Goal: Transaction & Acquisition: Book appointment/travel/reservation

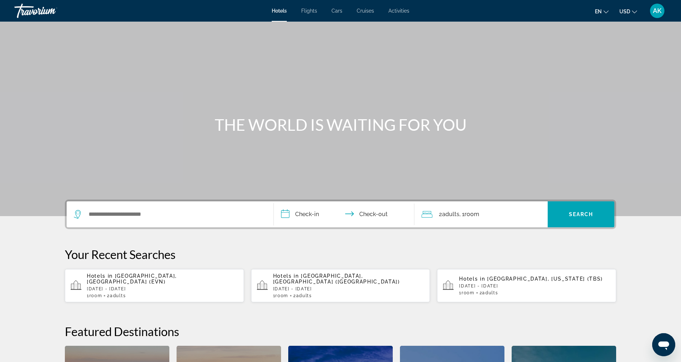
click at [297, 104] on div "Main content" at bounding box center [340, 108] width 681 height 216
click at [319, 71] on div "Main content" at bounding box center [340, 108] width 681 height 216
click at [175, 219] on input "Search widget" at bounding box center [175, 214] width 175 height 11
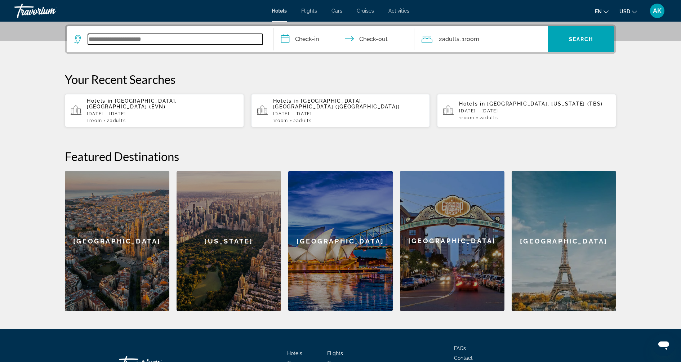
scroll to position [176, 0]
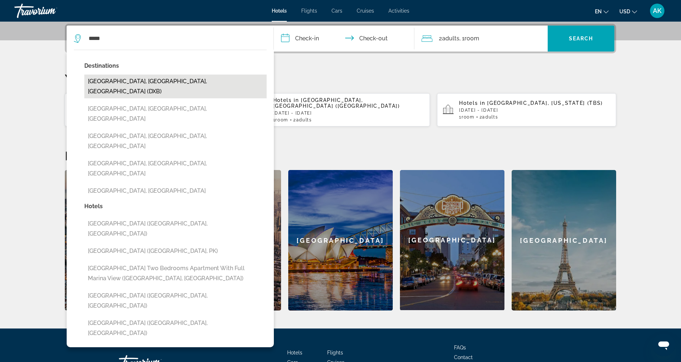
click at [171, 77] on button "[GEOGRAPHIC_DATA], [GEOGRAPHIC_DATA], [GEOGRAPHIC_DATA] (DXB)" at bounding box center [175, 87] width 182 height 24
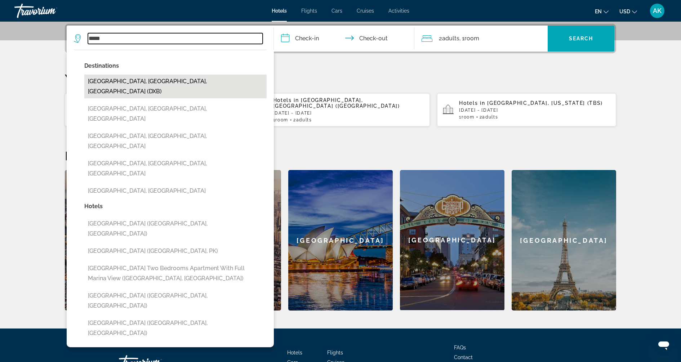
type input "**********"
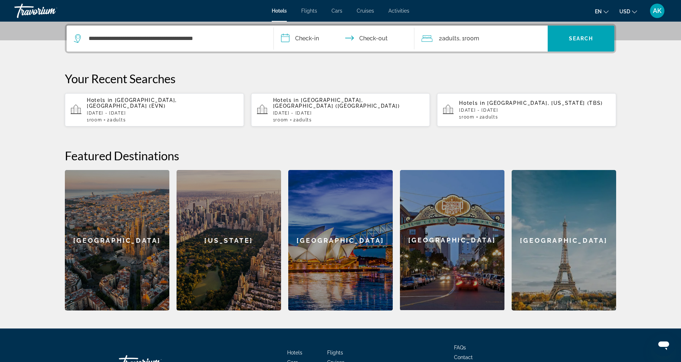
click at [302, 37] on input "**********" at bounding box center [345, 40] width 143 height 28
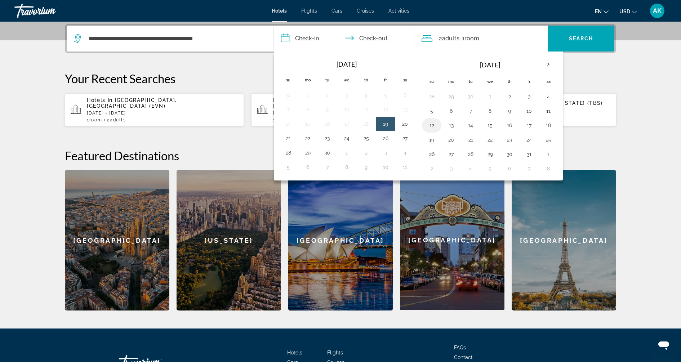
click at [426, 126] on button "12" at bounding box center [432, 125] width 12 height 10
click at [543, 127] on button "18" at bounding box center [548, 125] width 12 height 10
type input "**********"
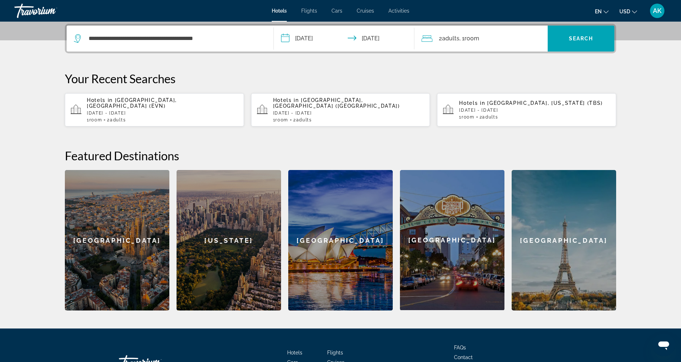
click at [515, 40] on div "2 Adult Adults , 1 Room rooms" at bounding box center [484, 38] width 126 height 10
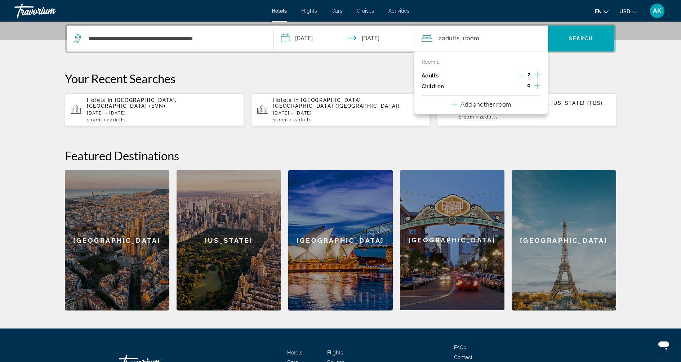
click at [493, 104] on p "Add another room" at bounding box center [485, 104] width 50 height 8
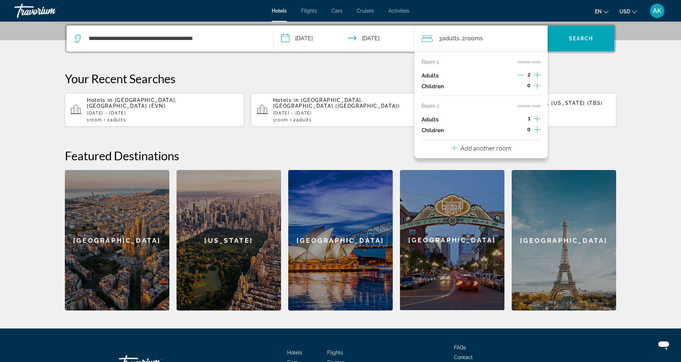
click at [478, 148] on p "Add another room" at bounding box center [485, 148] width 50 height 8
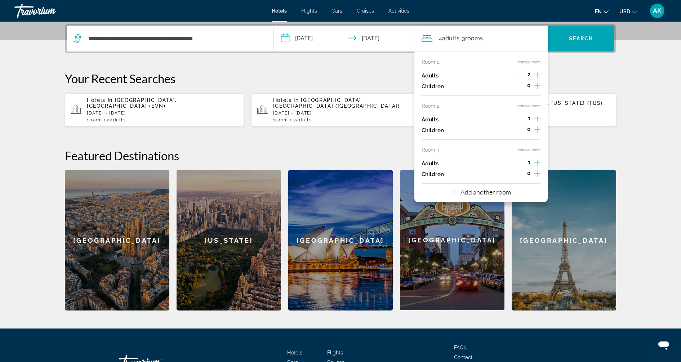
click at [477, 187] on button "Add another room" at bounding box center [480, 191] width 59 height 15
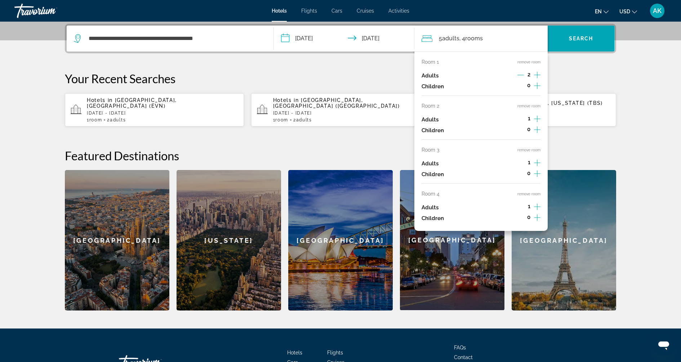
click at [532, 192] on button "remove room" at bounding box center [528, 194] width 23 height 5
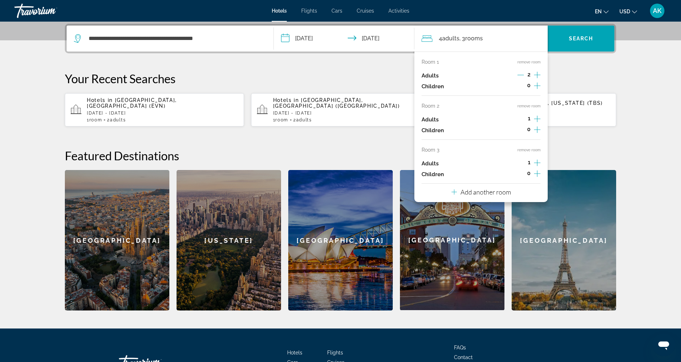
click at [529, 145] on div "Room 1 remove room Adults 2 Children 0 Room 2 remove room Adults 1 Children 0 R…" at bounding box center [480, 126] width 133 height 151
click at [529, 150] on button "remove room" at bounding box center [528, 150] width 23 height 5
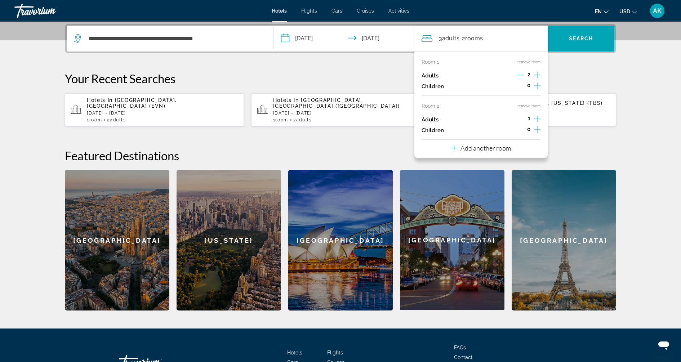
click at [534, 104] on button "remove room" at bounding box center [528, 106] width 23 height 5
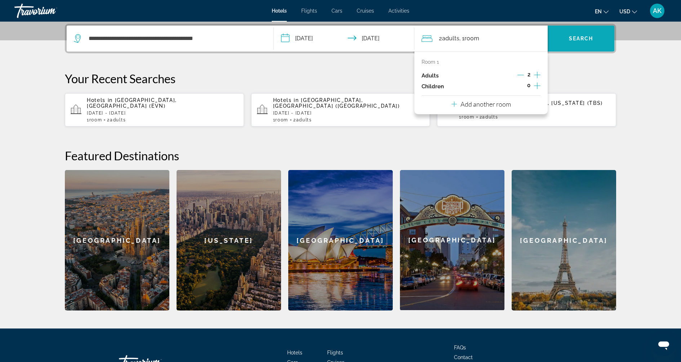
click at [573, 37] on span "Search" at bounding box center [581, 39] width 24 height 6
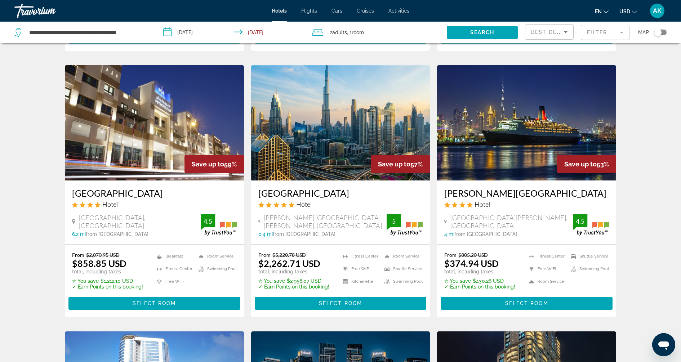
scroll to position [287, 0]
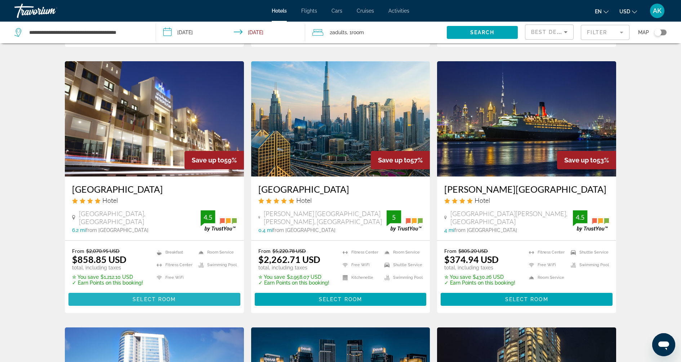
click at [186, 291] on span "Main content" at bounding box center [154, 299] width 172 height 17
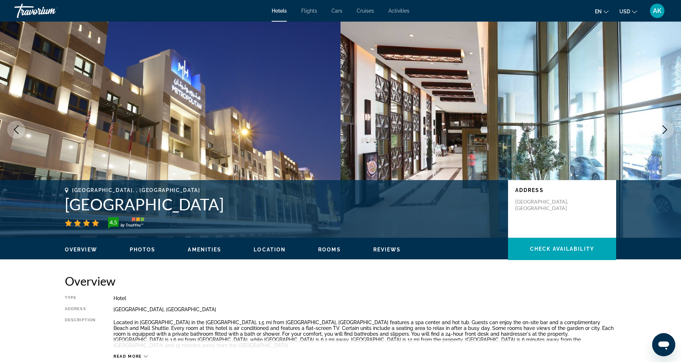
click at [661, 130] on icon "Next image" at bounding box center [664, 129] width 9 height 9
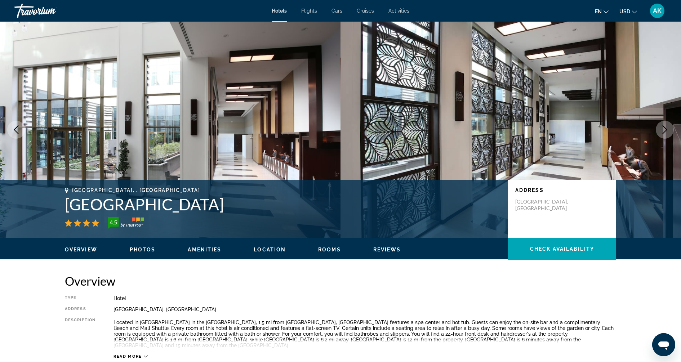
click at [666, 129] on icon "Next image" at bounding box center [664, 129] width 9 height 9
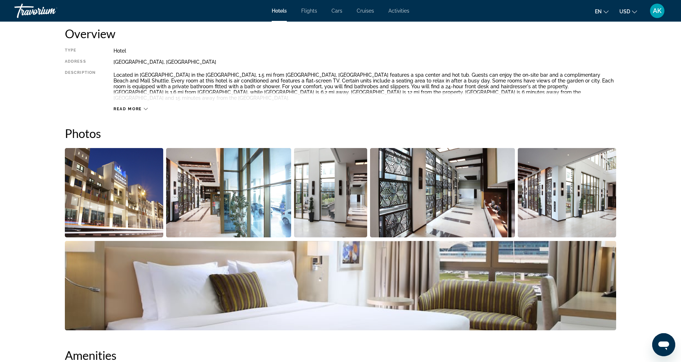
scroll to position [9, 0]
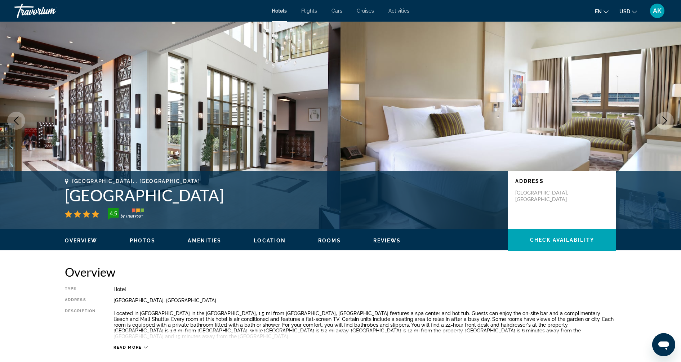
click at [660, 121] on icon "Next image" at bounding box center [664, 120] width 9 height 9
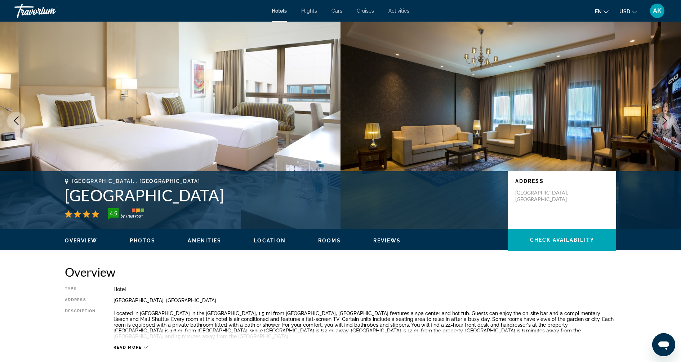
click at [660, 121] on icon "Next image" at bounding box center [664, 120] width 9 height 9
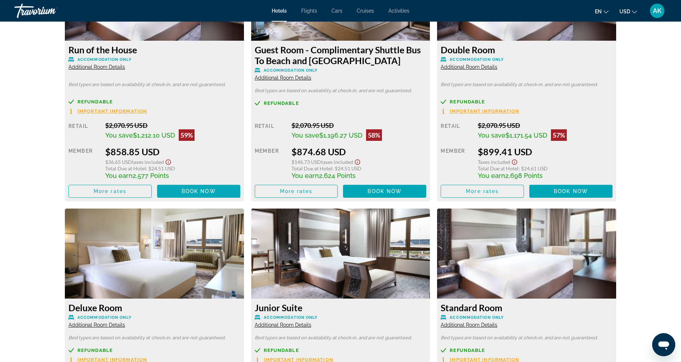
scroll to position [1051, 0]
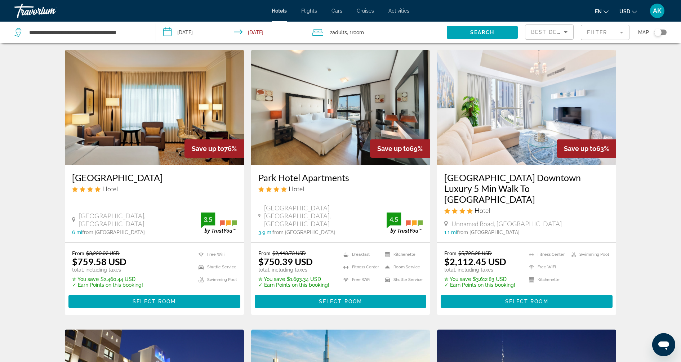
scroll to position [34, 0]
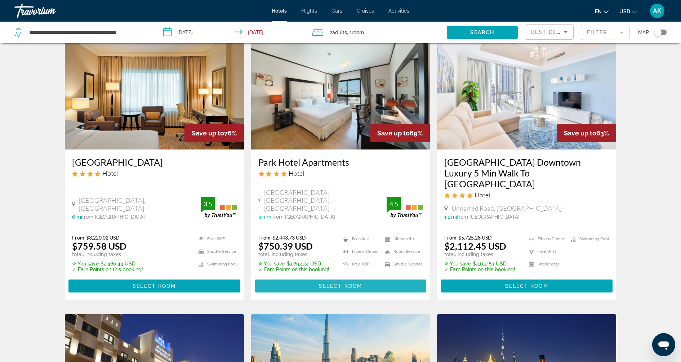
click at [351, 283] on span "Select Room" at bounding box center [340, 286] width 43 height 6
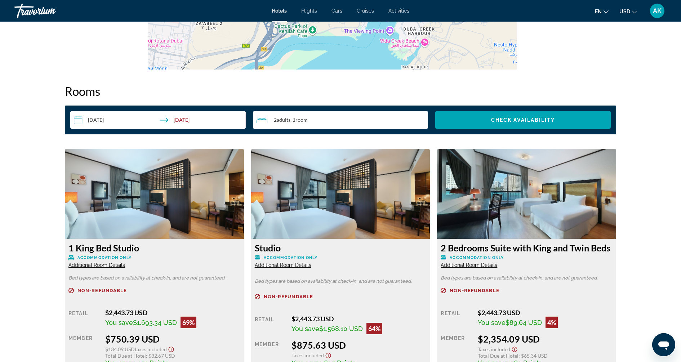
scroll to position [859, 0]
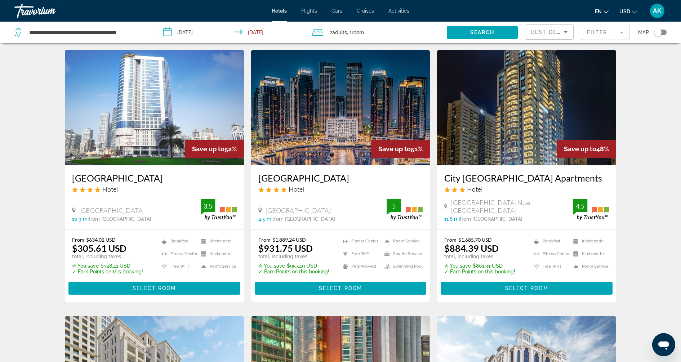
scroll to position [803, 0]
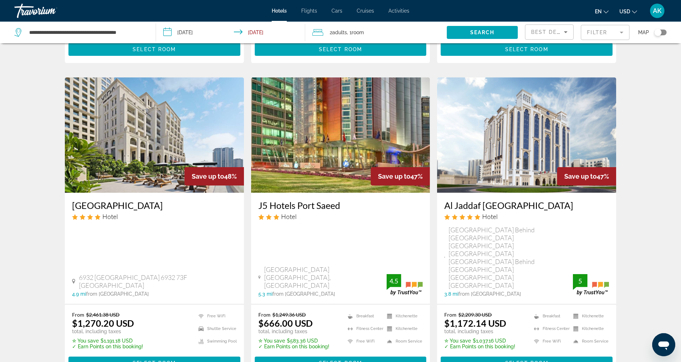
click at [314, 11] on span "Flights" at bounding box center [309, 11] width 16 height 6
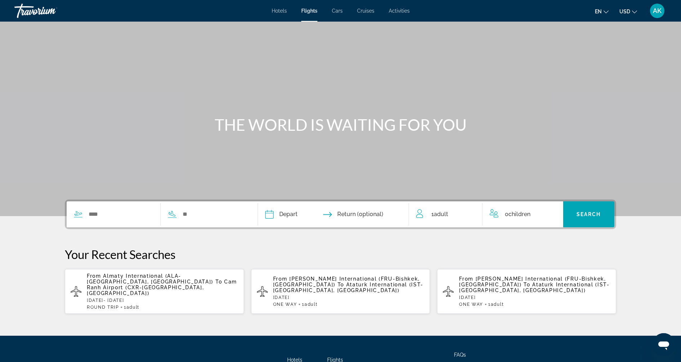
scroll to position [56, 0]
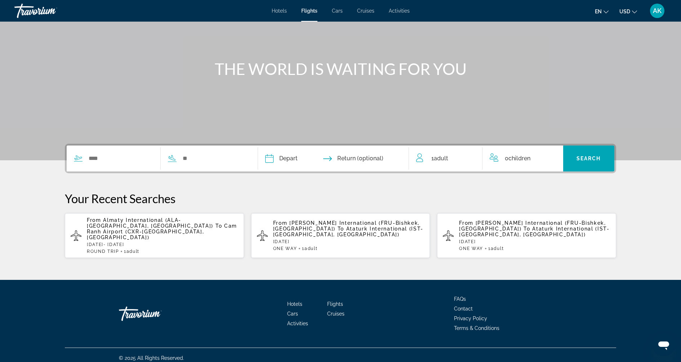
click at [105, 149] on div "Search widget" at bounding box center [157, 158] width 180 height 26
click at [111, 158] on input "Search widget" at bounding box center [120, 158] width 65 height 11
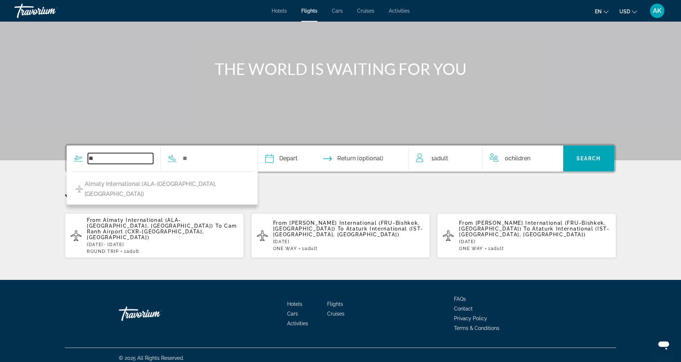
type input "*"
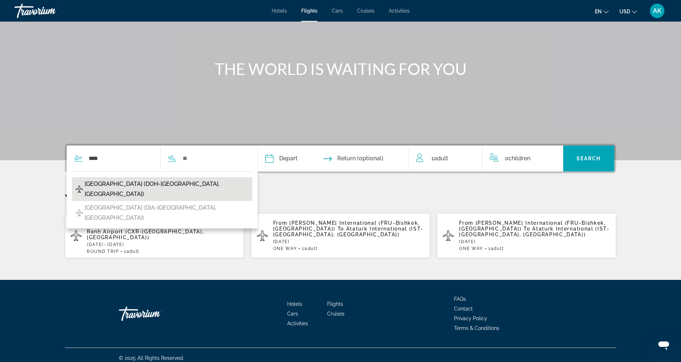
click at [89, 183] on span "[GEOGRAPHIC_DATA] (DOH-[GEOGRAPHIC_DATA], [GEOGRAPHIC_DATA])" at bounding box center [167, 189] width 164 height 20
type input "**********"
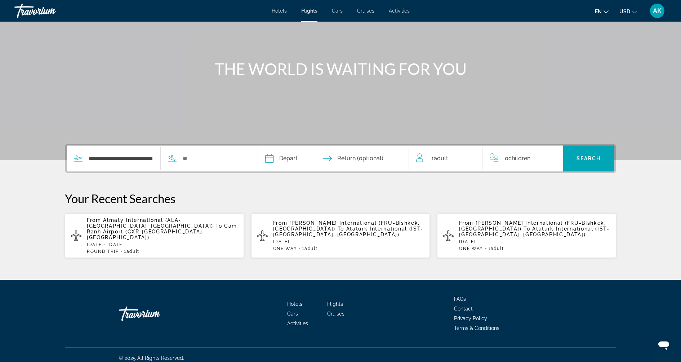
click at [210, 146] on div "**********" at bounding box center [157, 158] width 180 height 26
click at [208, 151] on div "**********" at bounding box center [157, 158] width 180 height 26
click at [198, 158] on input "Search widget" at bounding box center [214, 158] width 65 height 11
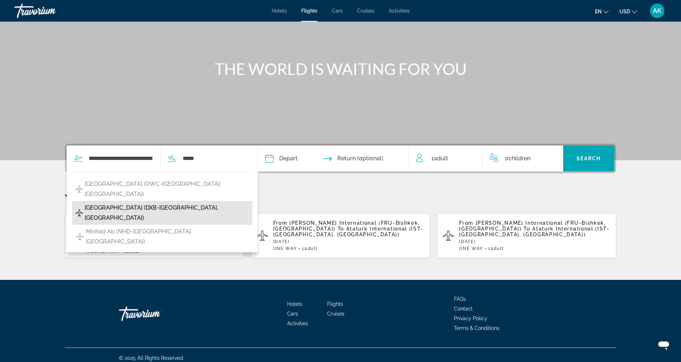
click at [165, 209] on span "[GEOGRAPHIC_DATA] (DXB-[GEOGRAPHIC_DATA], [GEOGRAPHIC_DATA])" at bounding box center [167, 213] width 164 height 20
type input "**********"
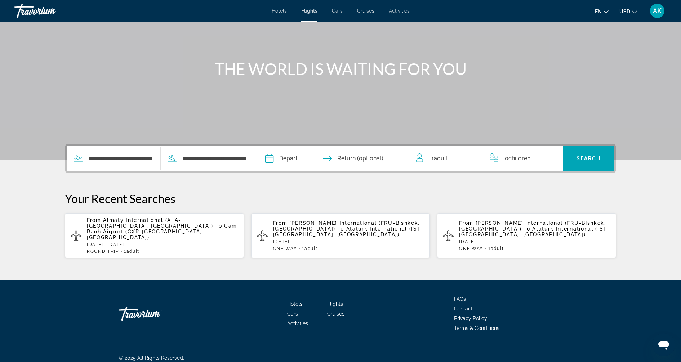
click at [282, 157] on input "Depart date" at bounding box center [300, 159] width 75 height 28
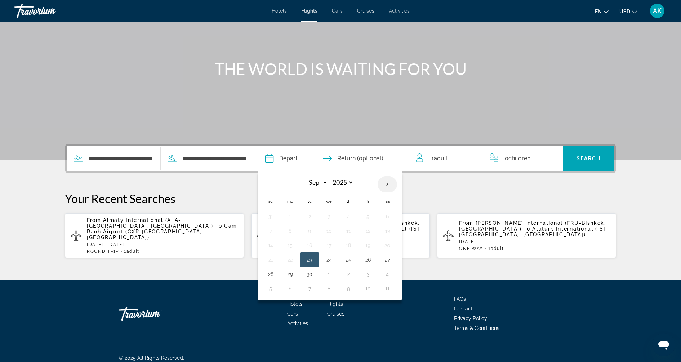
click at [386, 187] on th "Next month" at bounding box center [386, 184] width 19 height 16
select select "*"
click at [270, 246] on button "12" at bounding box center [271, 245] width 12 height 10
type input "**********"
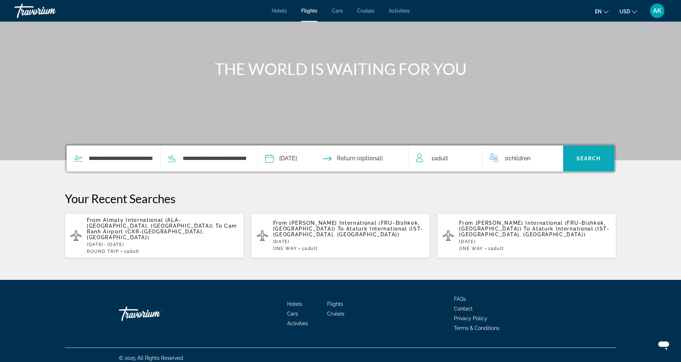
click at [571, 159] on span "Search widget" at bounding box center [588, 158] width 51 height 17
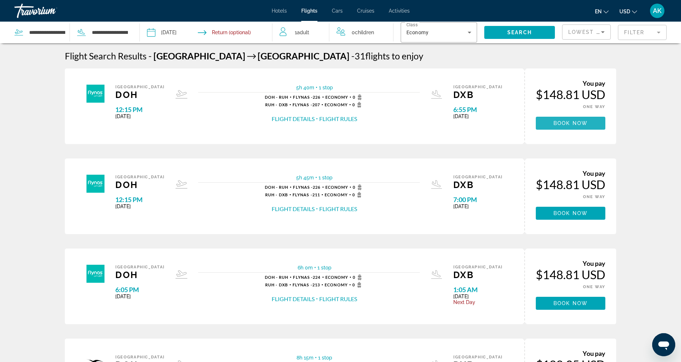
click at [550, 122] on span "Main content" at bounding box center [569, 122] width 69 height 17
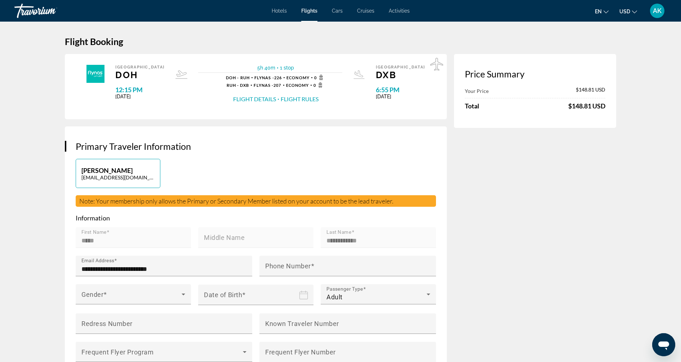
click at [337, 10] on span "Cars" at bounding box center [337, 11] width 11 height 6
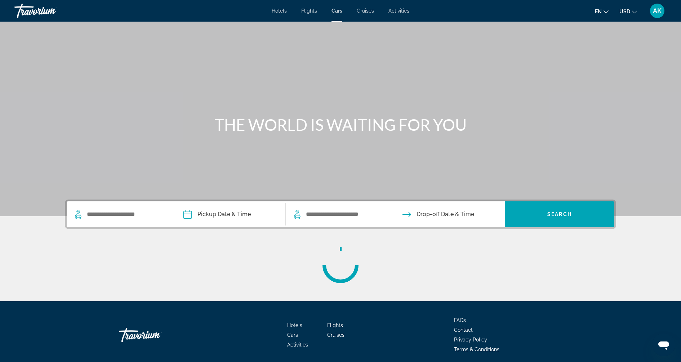
click at [146, 220] on div "Search widget" at bounding box center [121, 214] width 95 height 26
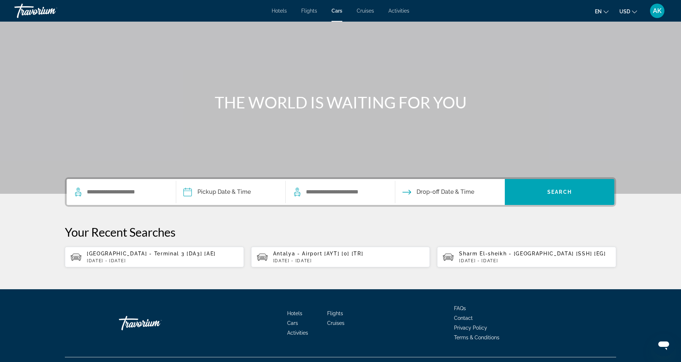
scroll to position [27, 0]
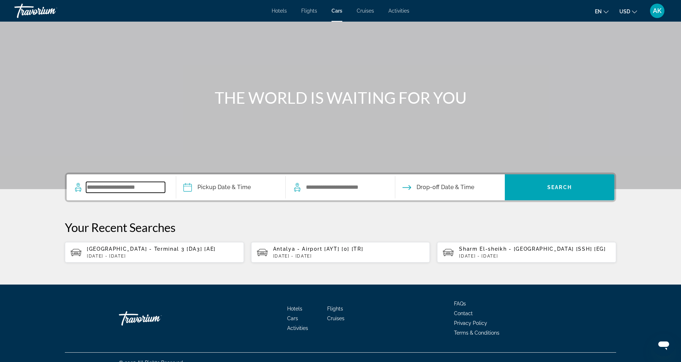
click at [138, 188] on input "Search widget" at bounding box center [125, 187] width 79 height 11
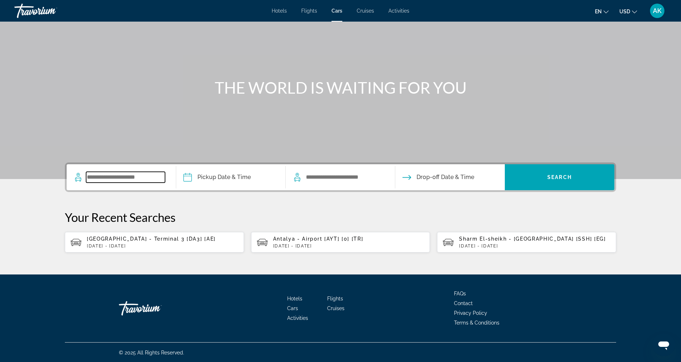
scroll to position [37, 0]
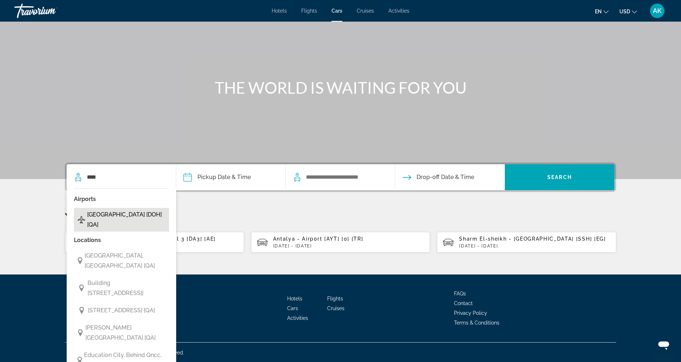
click at [131, 215] on span "[GEOGRAPHIC_DATA] [DOH] [QA]" at bounding box center [126, 220] width 78 height 20
type input "**********"
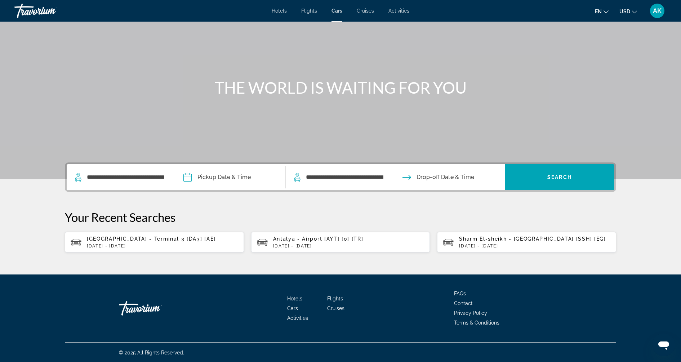
click at [226, 174] on input "Pickup date" at bounding box center [230, 178] width 112 height 28
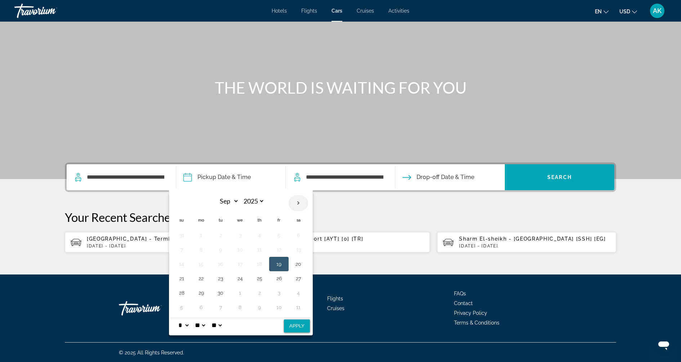
click at [298, 200] on th "Next month" at bounding box center [297, 203] width 19 height 16
select select "*"
click at [179, 261] on button "12" at bounding box center [182, 264] width 12 height 10
click at [223, 322] on select "** **" at bounding box center [216, 325] width 13 height 14
select select "**"
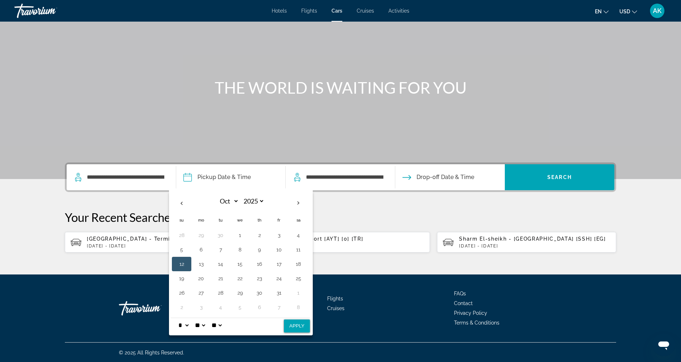
click at [217, 318] on select "** **" at bounding box center [216, 325] width 13 height 14
click at [293, 324] on button "Apply" at bounding box center [297, 325] width 26 height 13
type input "**********"
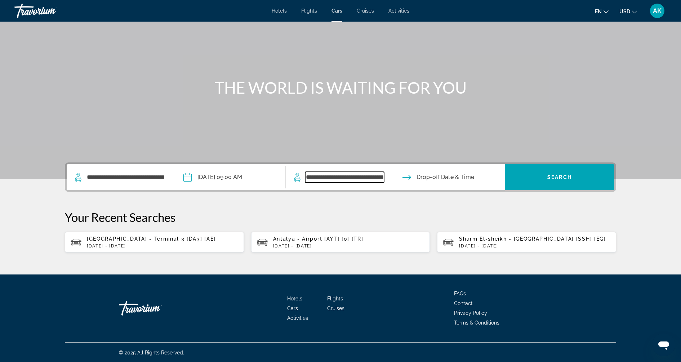
click at [332, 174] on input "**********" at bounding box center [344, 177] width 79 height 11
click at [424, 175] on input "Drop-off date" at bounding box center [449, 178] width 112 height 28
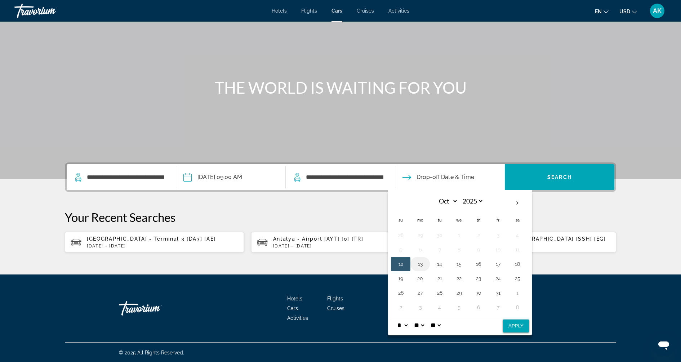
click at [421, 266] on button "13" at bounding box center [420, 264] width 12 height 10
click at [399, 260] on button "12" at bounding box center [401, 264] width 12 height 10
click at [442, 323] on select "** **" at bounding box center [435, 325] width 13 height 14
select select "**"
click at [436, 318] on select "** **" at bounding box center [435, 325] width 13 height 14
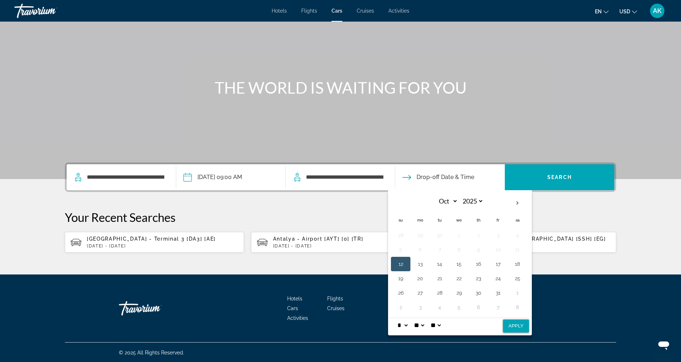
click at [521, 325] on button "Apply" at bounding box center [516, 325] width 26 height 13
type input "**********"
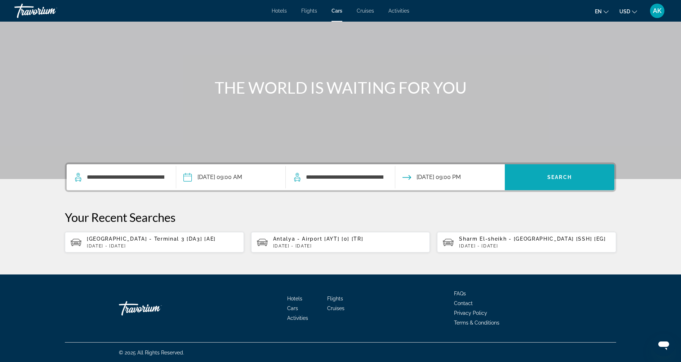
click at [533, 175] on span "Search widget" at bounding box center [558, 177] width 109 height 17
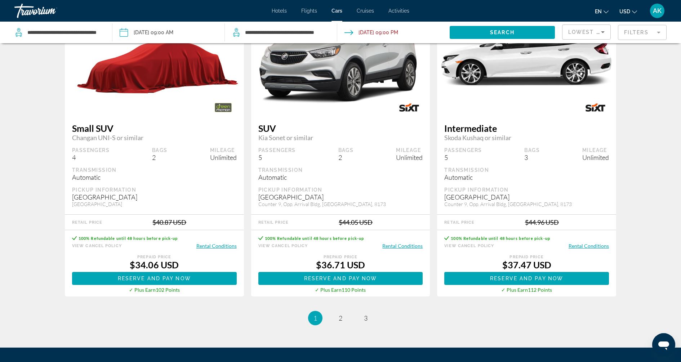
scroll to position [998, 0]
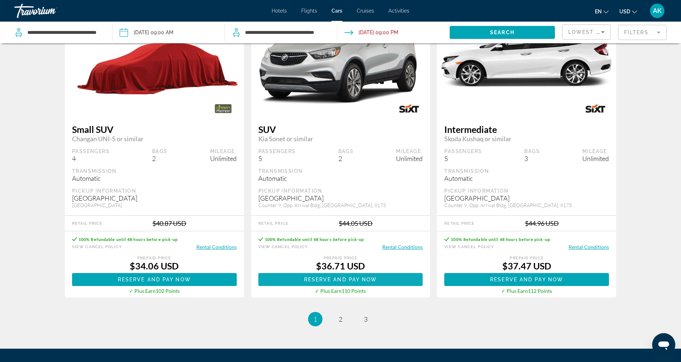
click at [389, 280] on span "Main content" at bounding box center [340, 279] width 165 height 17
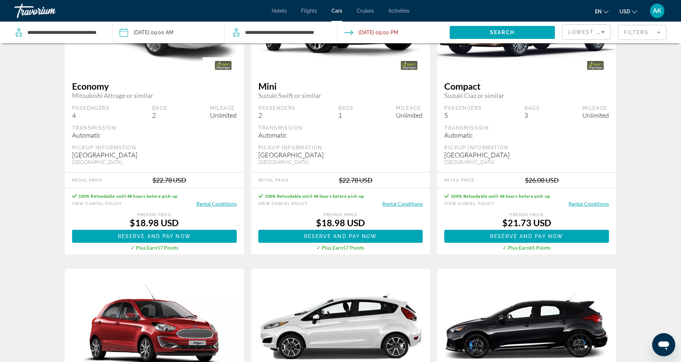
scroll to position [109, 0]
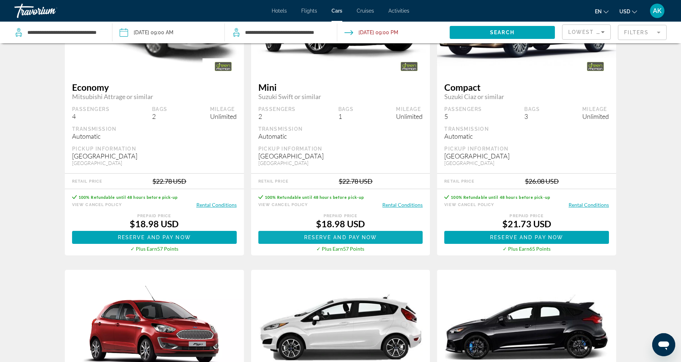
click at [353, 237] on span "Reserve and pay now" at bounding box center [340, 237] width 73 height 6
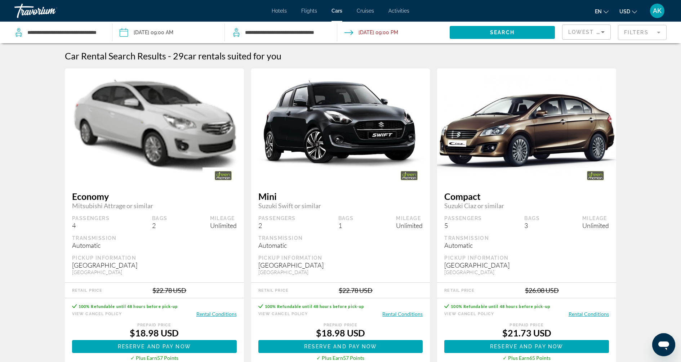
click at [365, 11] on span "Cruises" at bounding box center [364, 11] width 17 height 6
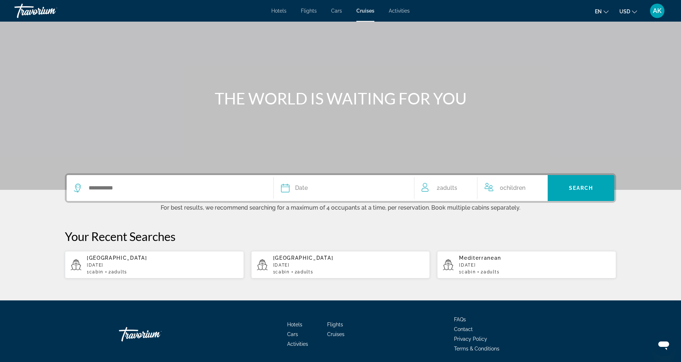
scroll to position [52, 0]
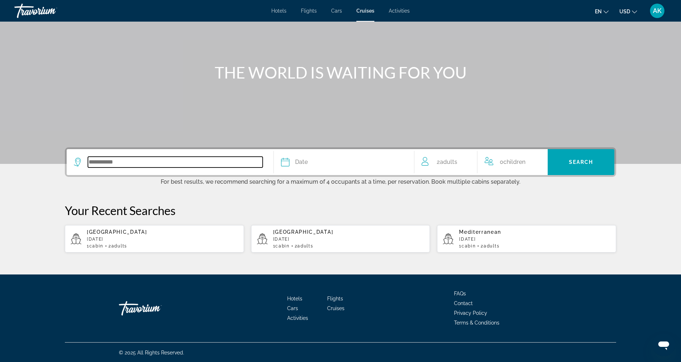
click at [185, 163] on input "Search widget" at bounding box center [175, 162] width 175 height 11
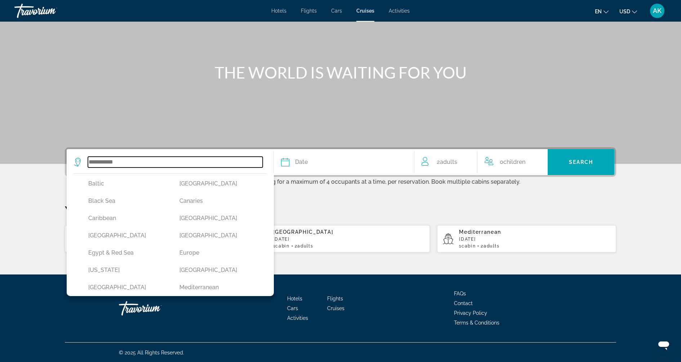
scroll to position [72, 0]
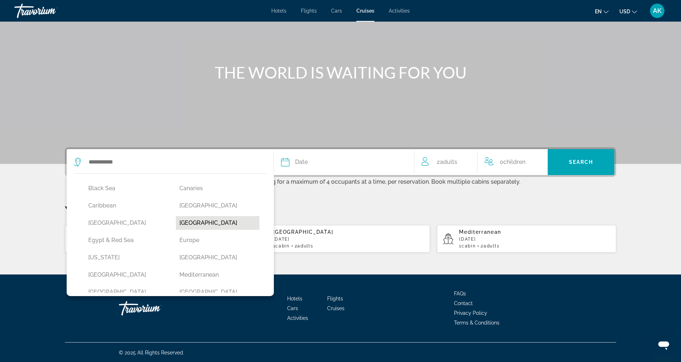
click at [206, 220] on button "[GEOGRAPHIC_DATA]" at bounding box center [218, 223] width 84 height 14
type input "**********"
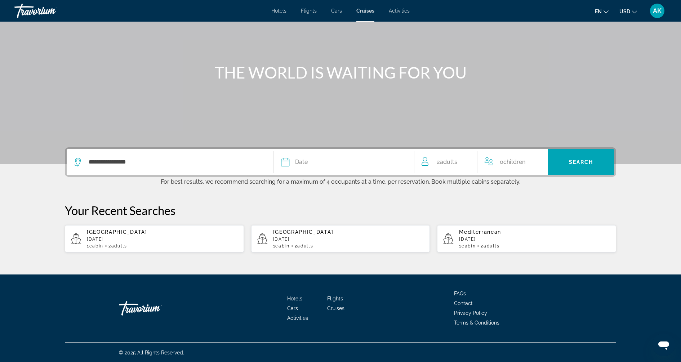
click at [323, 157] on div "Date" at bounding box center [344, 162] width 126 height 10
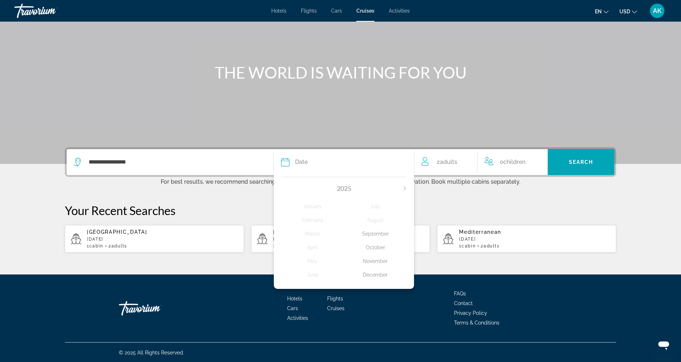
click at [405, 187] on icon "Next month" at bounding box center [404, 188] width 4 height 4
click at [311, 232] on div "March" at bounding box center [312, 233] width 63 height 13
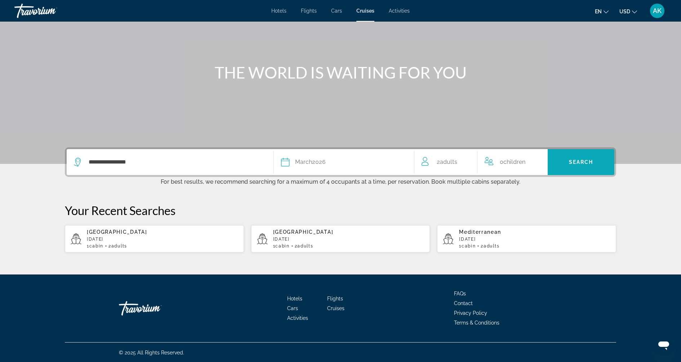
click at [571, 163] on span "Search" at bounding box center [581, 162] width 24 height 6
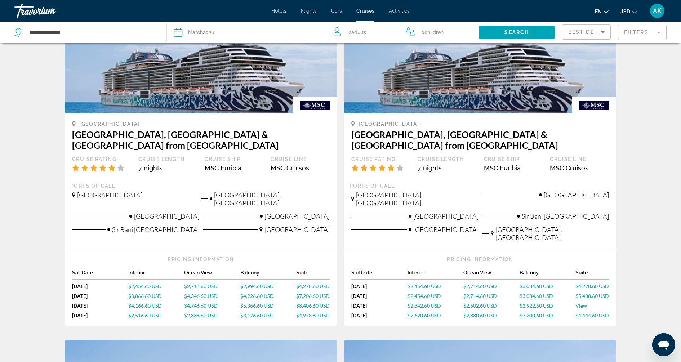
scroll to position [78, 0]
click at [404, 5] on div "Hotels Flights Cars Cruises Activities Hotels Flights Cars Cruises Activities e…" at bounding box center [340, 10] width 681 height 19
click at [401, 13] on span "Activities" at bounding box center [399, 11] width 21 height 6
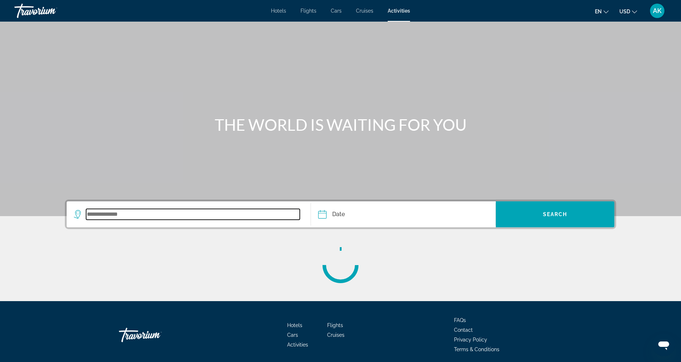
click at [172, 214] on input "Search widget" at bounding box center [193, 214] width 214 height 11
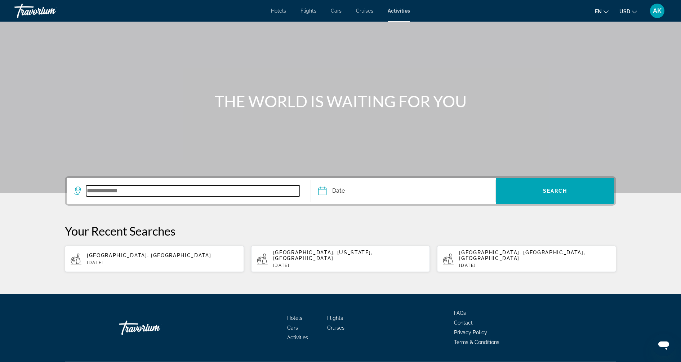
scroll to position [27, 0]
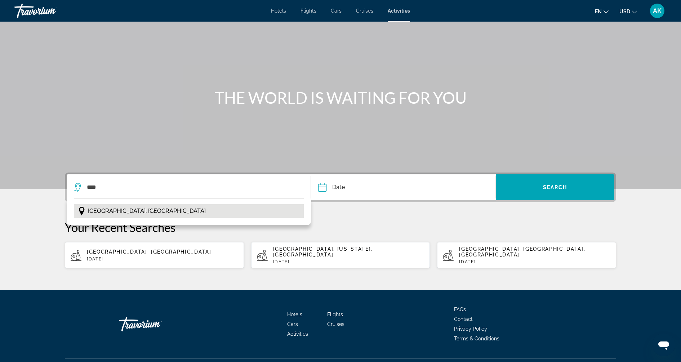
click at [142, 210] on button "[GEOGRAPHIC_DATA], [GEOGRAPHIC_DATA]" at bounding box center [189, 211] width 230 height 14
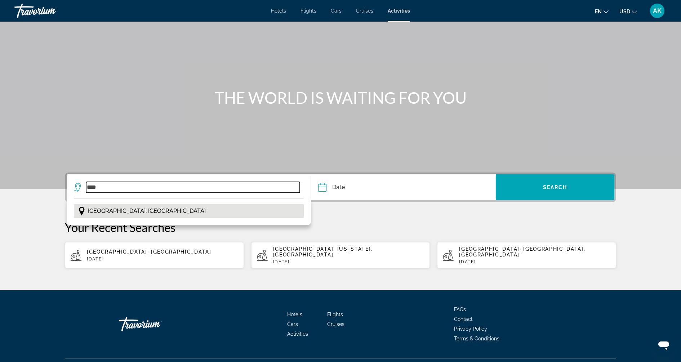
type input "**********"
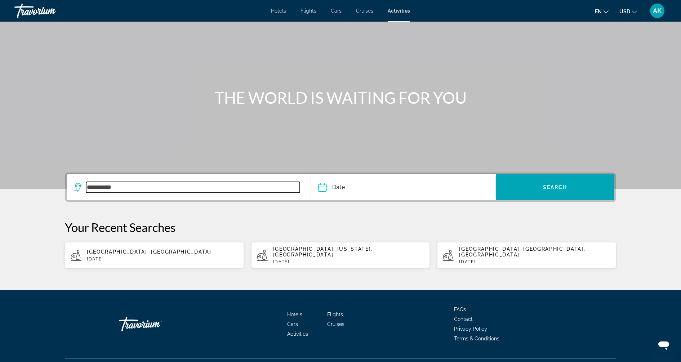
scroll to position [37, 0]
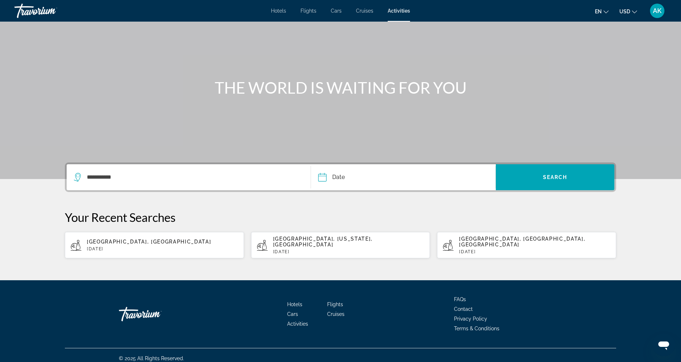
click at [362, 177] on input "Date" at bounding box center [361, 178] width 91 height 28
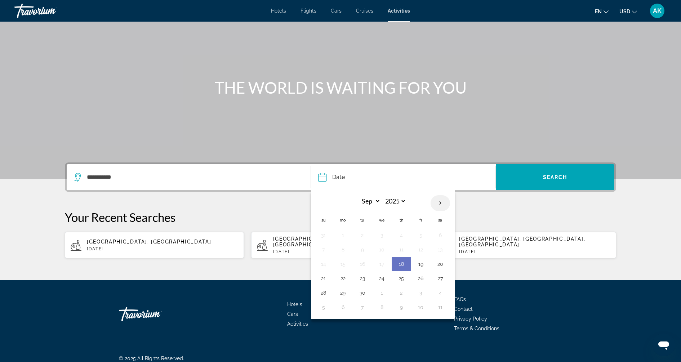
click at [439, 202] on th "Next month" at bounding box center [439, 203] width 19 height 16
select select "*"
click at [323, 264] on button "12" at bounding box center [324, 264] width 12 height 10
type input "**********"
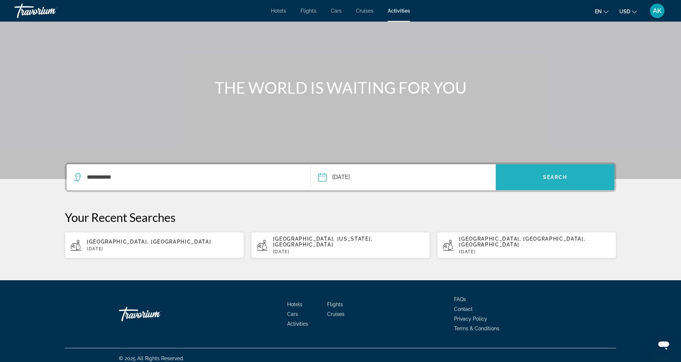
click at [531, 179] on span "Search widget" at bounding box center [554, 177] width 118 height 17
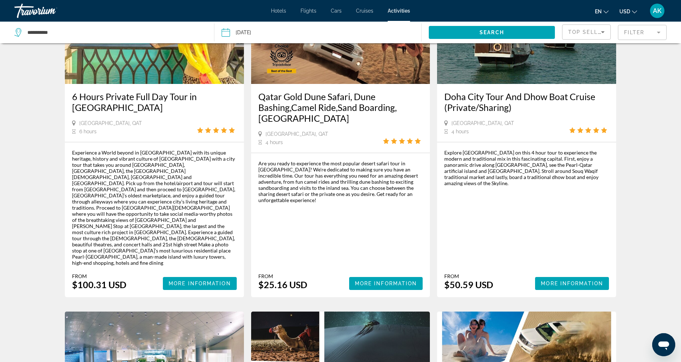
scroll to position [102, 0]
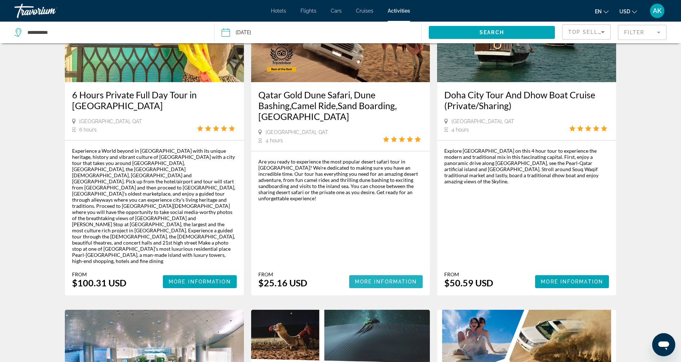
click at [383, 279] on span "More Information" at bounding box center [386, 282] width 62 height 6
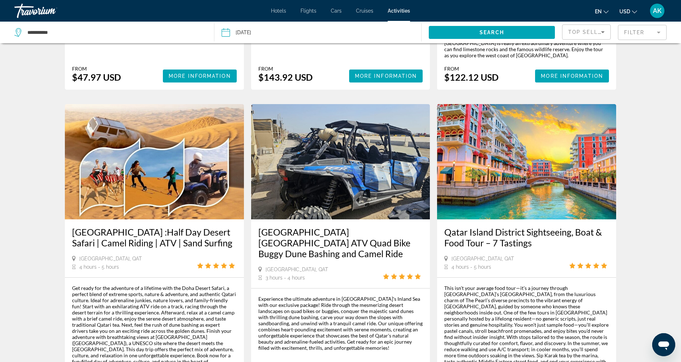
scroll to position [958, 0]
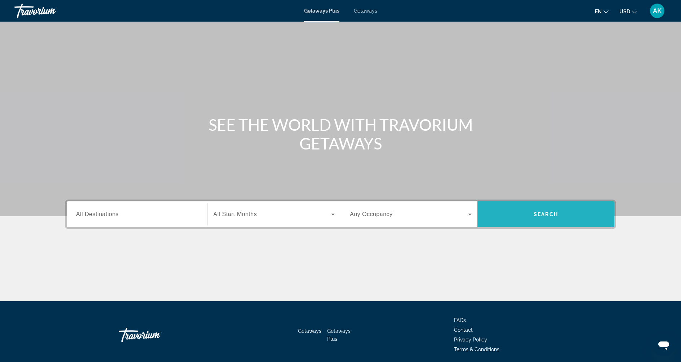
click at [530, 210] on span "Search widget" at bounding box center [545, 214] width 137 height 17
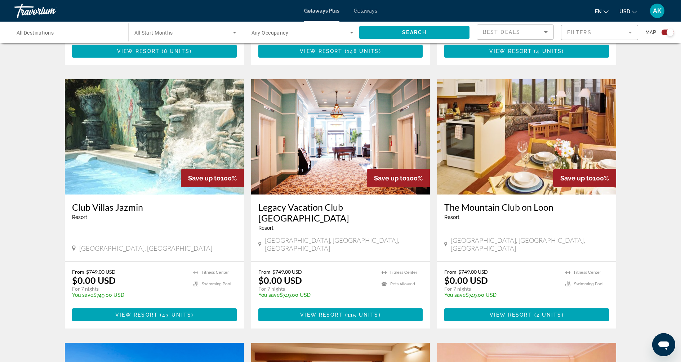
scroll to position [471, 0]
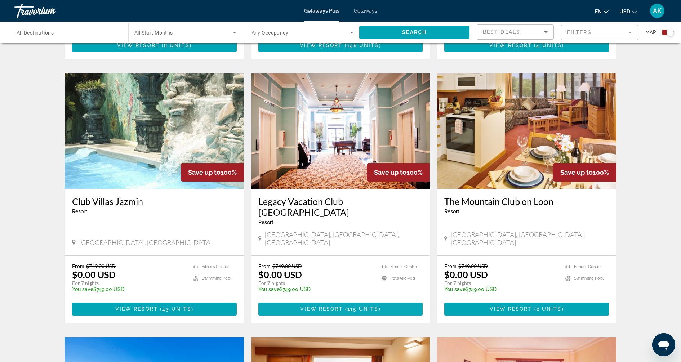
click at [363, 306] on span "115 units" at bounding box center [362, 309] width 31 height 6
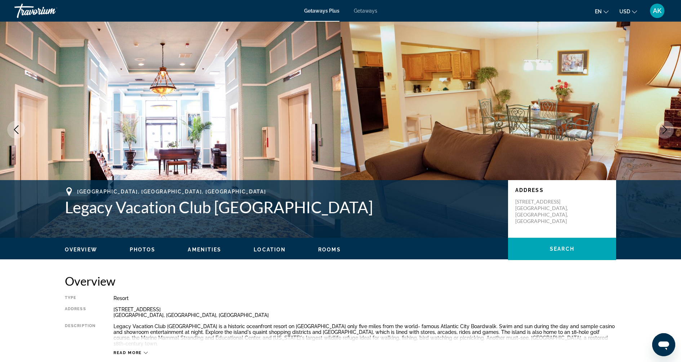
click at [663, 129] on icon "Next image" at bounding box center [664, 129] width 9 height 9
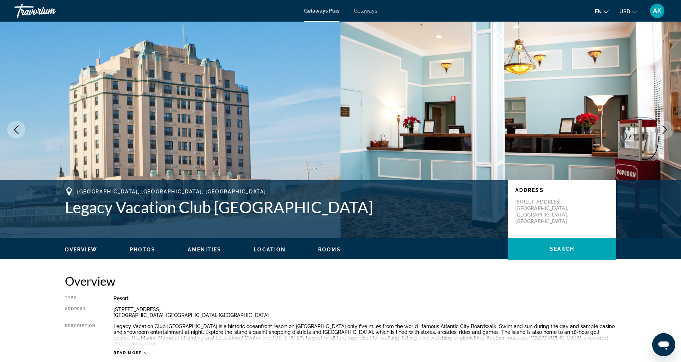
click at [663, 129] on icon "Next image" at bounding box center [664, 129] width 9 height 9
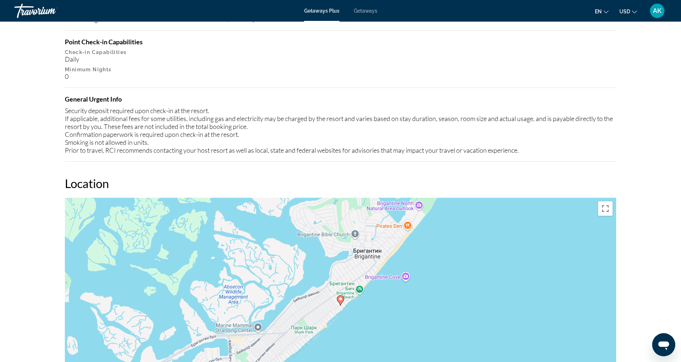
scroll to position [873, 0]
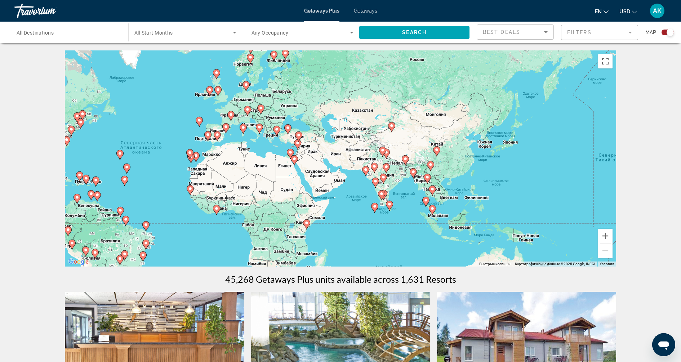
drag, startPoint x: 480, startPoint y: 157, endPoint x: 302, endPoint y: 157, distance: 178.6
click at [302, 156] on div "Чтобы активировать перетаскивание с помощью клавиатуры, нажмите Alt + Ввод. Пос…" at bounding box center [340, 158] width 551 height 216
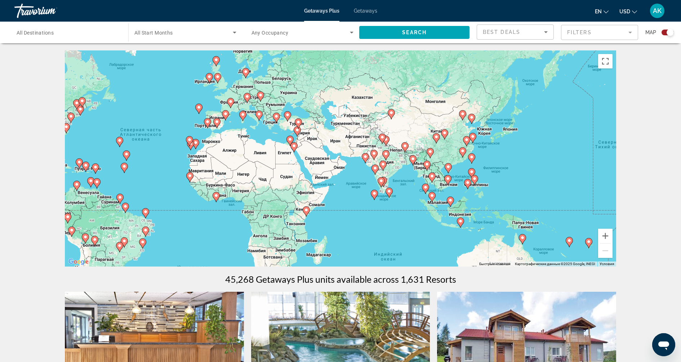
drag, startPoint x: 414, startPoint y: 183, endPoint x: 414, endPoint y: 172, distance: 11.2
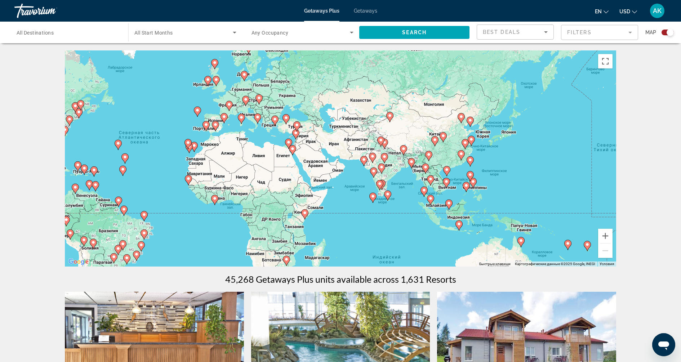
click at [430, 181] on icon "Main content" at bounding box center [430, 180] width 6 height 9
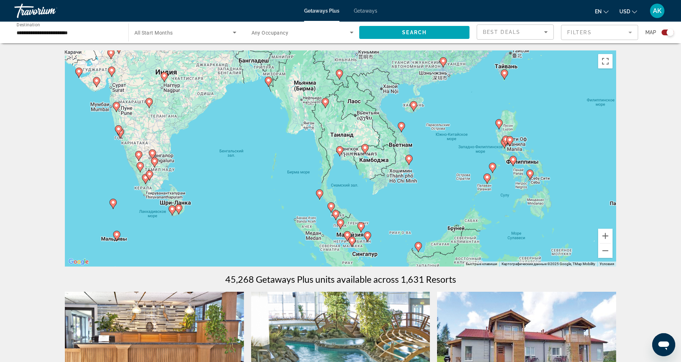
click at [341, 148] on image "Main content" at bounding box center [339, 150] width 4 height 4
type input "**********"
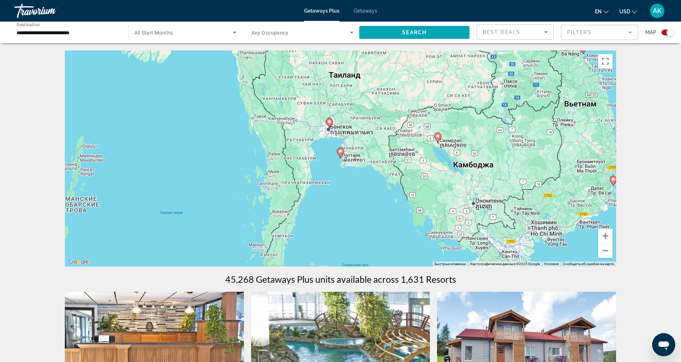
click at [329, 125] on icon "Main content" at bounding box center [329, 122] width 6 height 9
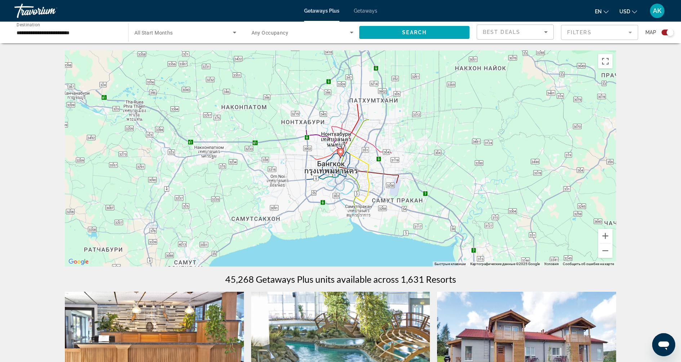
click at [340, 154] on icon "Main content" at bounding box center [340, 152] width 6 height 9
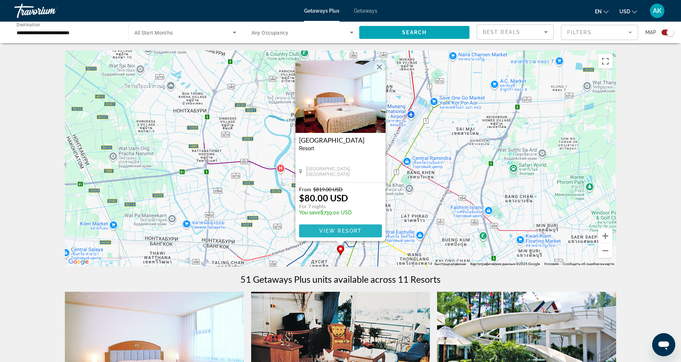
click at [348, 230] on span "View Resort" at bounding box center [340, 231] width 42 height 6
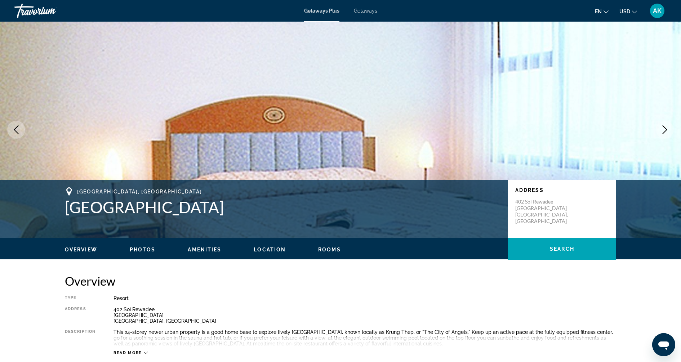
click at [664, 128] on icon "Next image" at bounding box center [664, 129] width 9 height 9
click at [662, 129] on icon "Next image" at bounding box center [664, 129] width 9 height 9
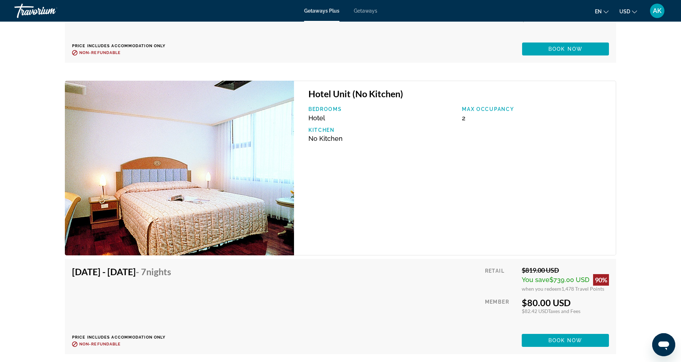
scroll to position [1549, 0]
